Goal: Task Accomplishment & Management: Manage account settings

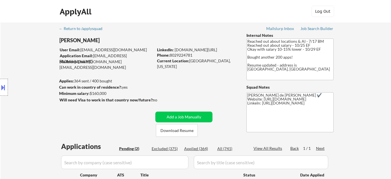
select select ""pending""
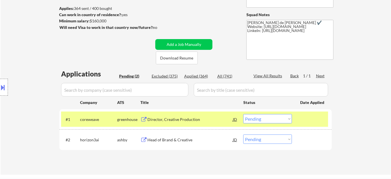
scroll to position [77, 0]
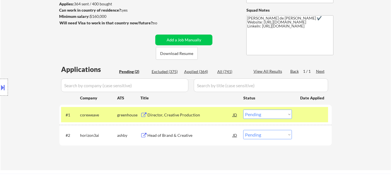
click at [257, 135] on select "Choose an option... Pending Applied Excluded (Questions) Excluded (Expired) Exc…" at bounding box center [268, 134] width 49 height 9
select select ""applied""
click at [244, 130] on select "Choose an option... Pending Applied Excluded (Questions) Excluded (Expired) Exc…" at bounding box center [268, 134] width 49 height 9
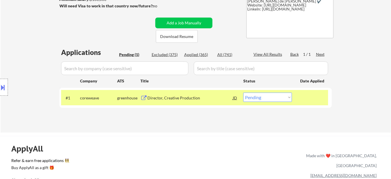
scroll to position [103, 0]
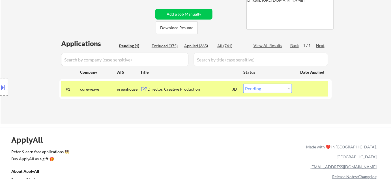
click at [268, 92] on select "Choose an option... Pending Applied Excluded (Questions) Excluded (Expired) Exc…" at bounding box center [268, 88] width 49 height 9
select select ""applied""
click at [244, 84] on select "Choose an option... Pending Applied Excluded (Questions) Excluded (Expired) Exc…" at bounding box center [268, 88] width 49 height 9
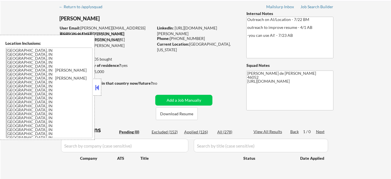
scroll to position [77, 0]
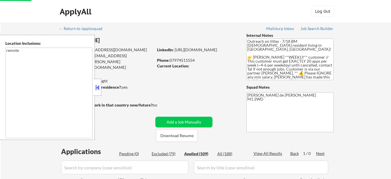
select select ""applied""
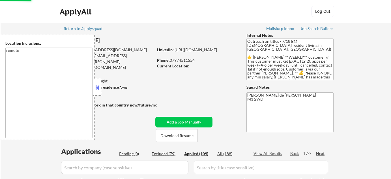
select select ""applied""
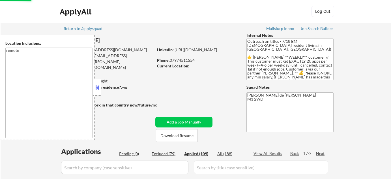
select select ""applied""
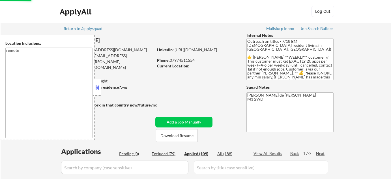
select select ""applied""
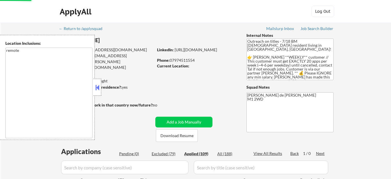
select select ""applied""
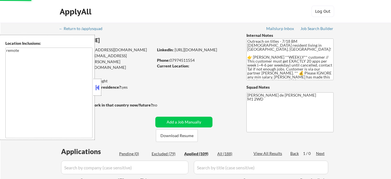
select select ""applied""
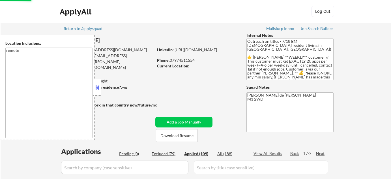
select select ""applied""
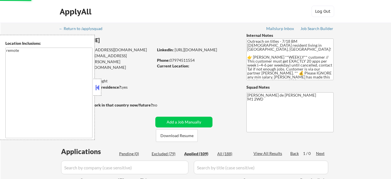
select select ""applied""
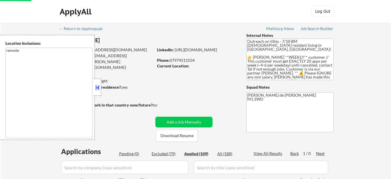
select select ""applied""
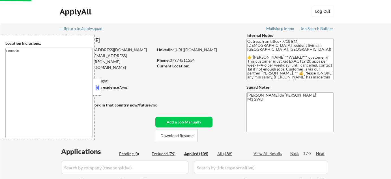
select select ""applied""
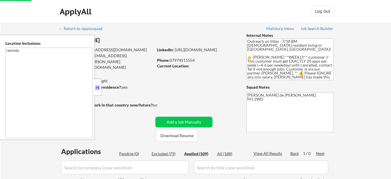
select select ""applied""
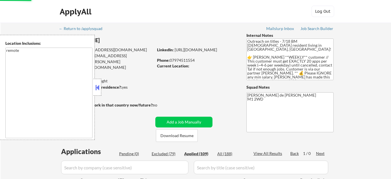
select select ""applied""
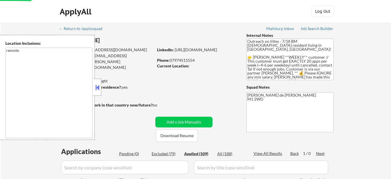
select select ""applied""
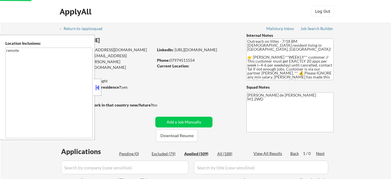
select select ""applied""
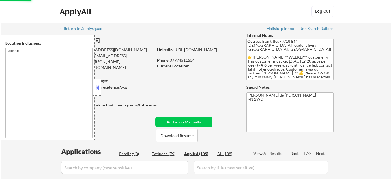
select select ""applied""
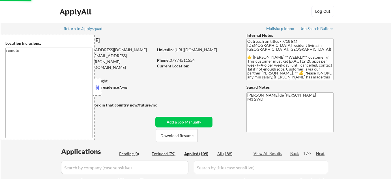
select select ""applied""
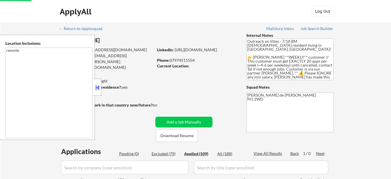
select select ""applied""
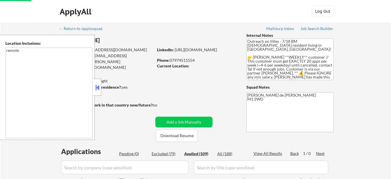
select select ""applied""
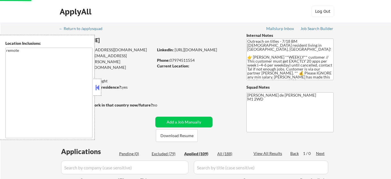
select select ""applied""
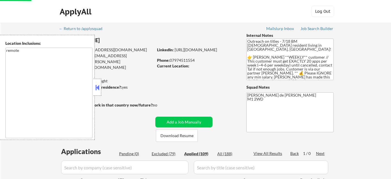
select select ""applied""
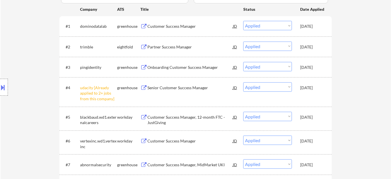
scroll to position [180, 0]
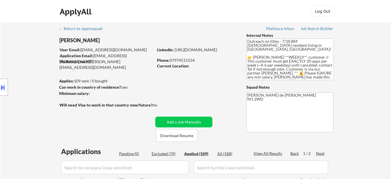
scroll to position [2189, 0]
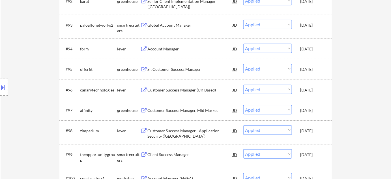
click at [198, 91] on div "Customer Success Manager (UK Based)" at bounding box center [191, 90] width 86 height 6
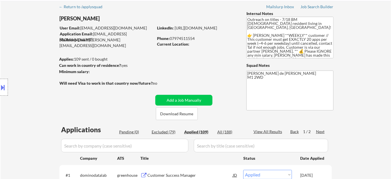
scroll to position [0, 0]
